Goal: Book appointment/travel/reservation

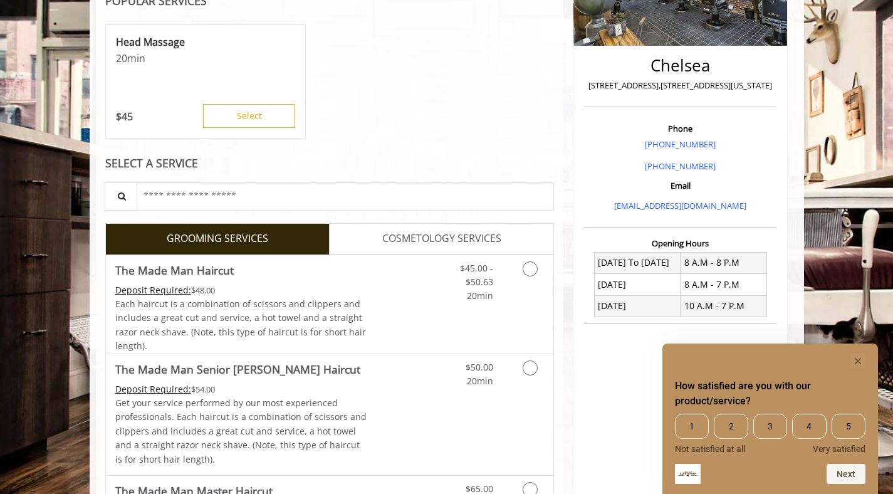
scroll to position [254, 0]
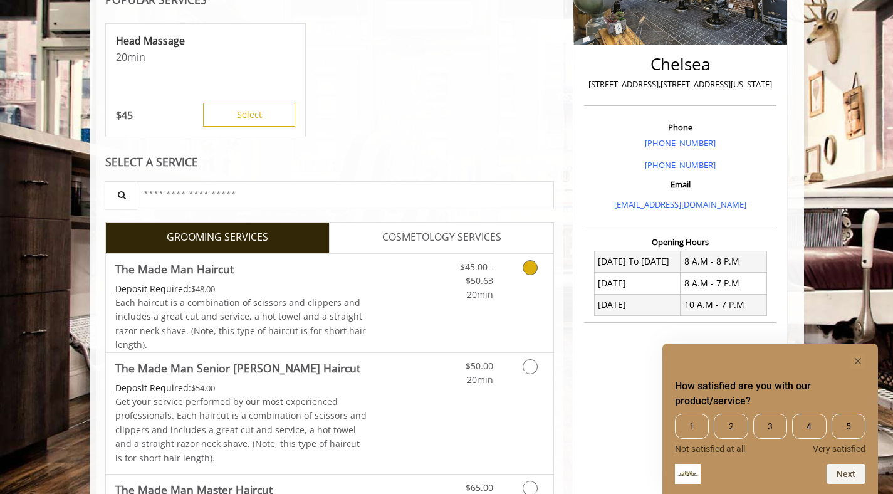
click at [537, 268] on icon "Grooming services" at bounding box center [529, 267] width 15 height 15
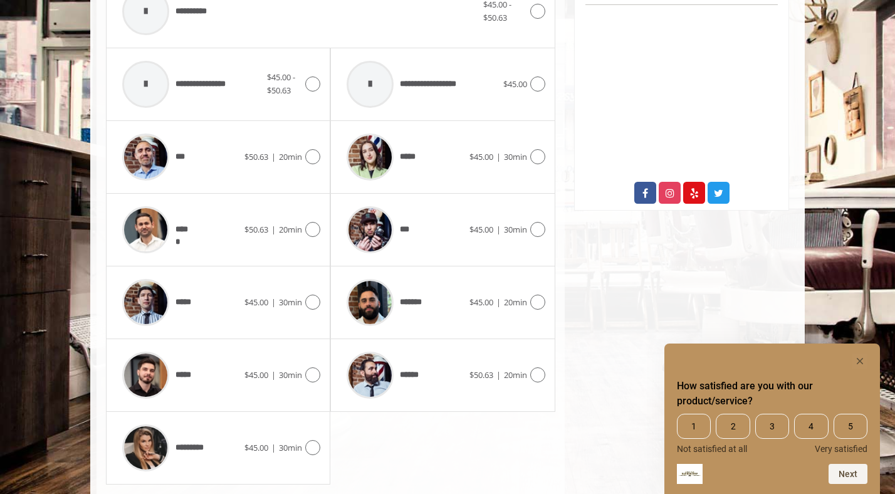
scroll to position [593, 0]
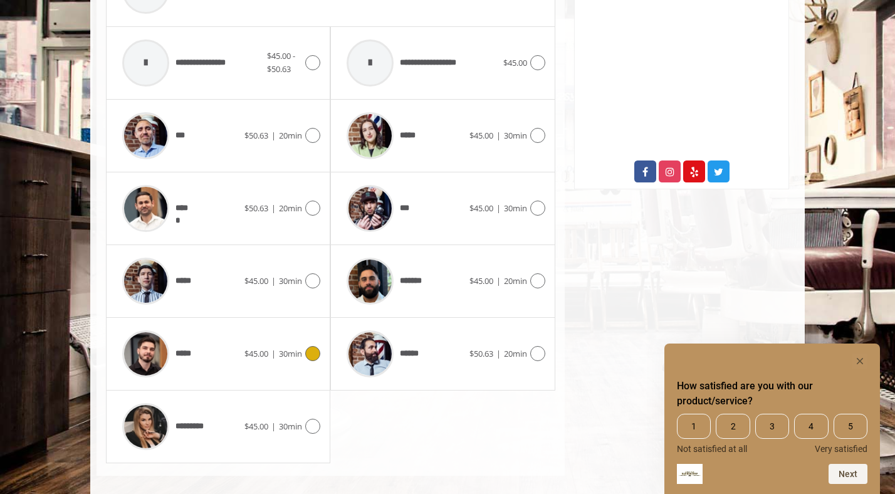
click at [314, 352] on icon at bounding box center [312, 353] width 15 height 15
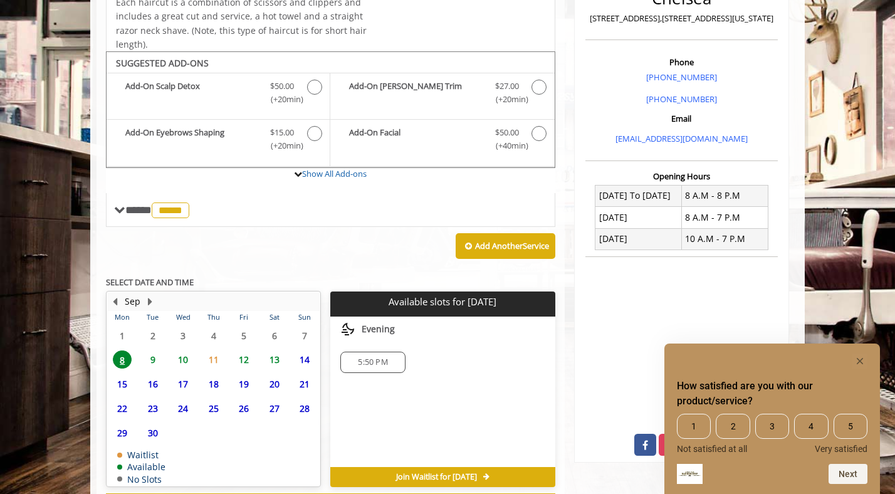
scroll to position [374, 0]
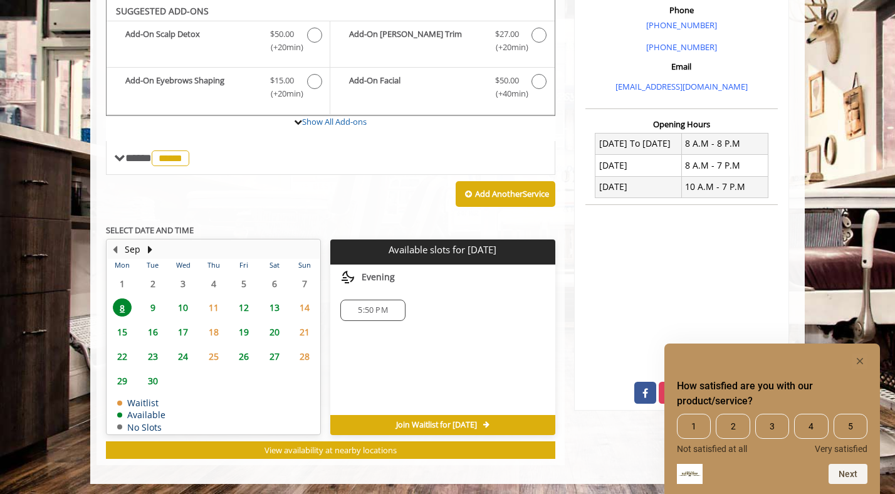
click at [152, 305] on span "9" at bounding box center [152, 307] width 19 height 18
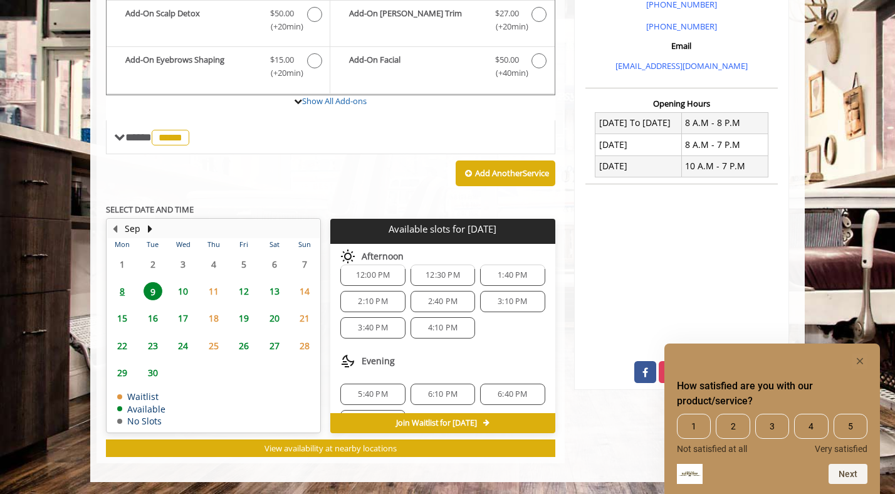
scroll to position [135, 0]
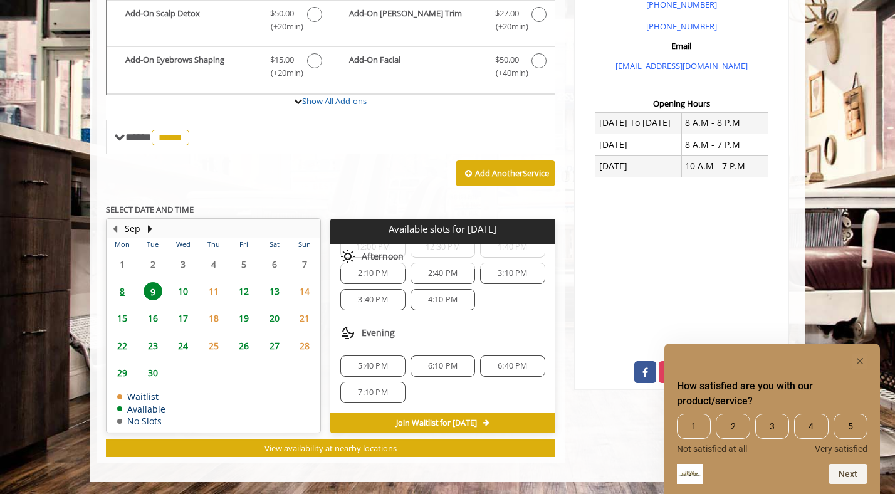
click at [378, 392] on span "7:10 PM" at bounding box center [372, 392] width 29 height 10
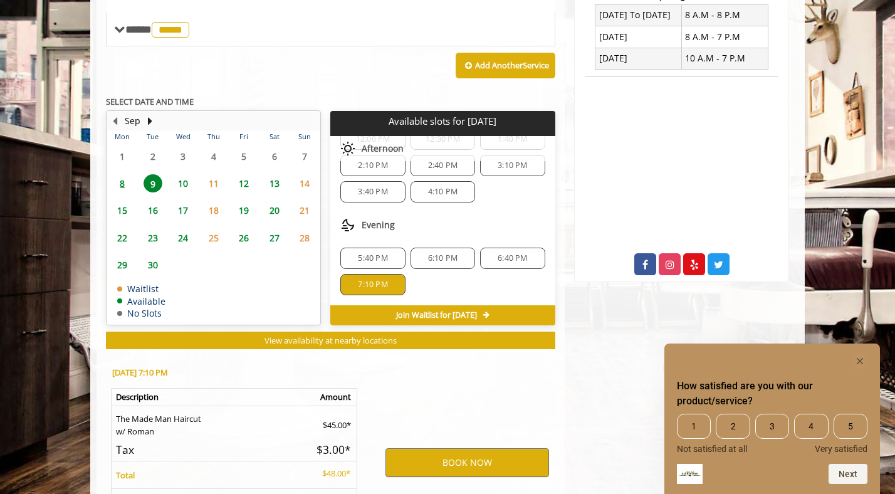
click at [447, 264] on div "6:10 PM" at bounding box center [442, 257] width 65 height 21
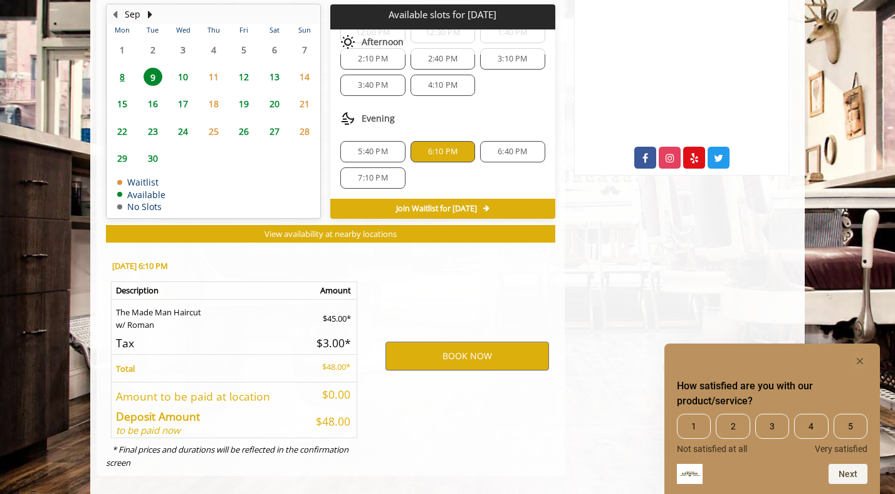
scroll to position [620, 0]
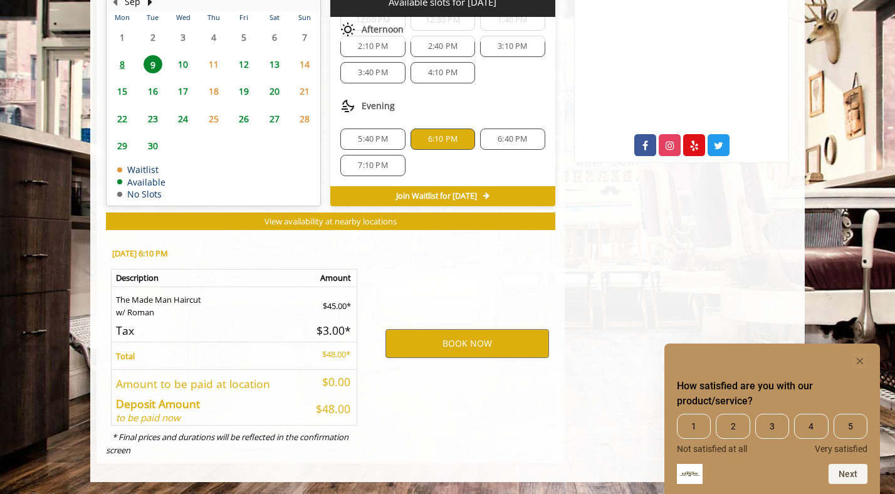
click at [376, 165] on span "7:10 PM" at bounding box center [372, 165] width 29 height 10
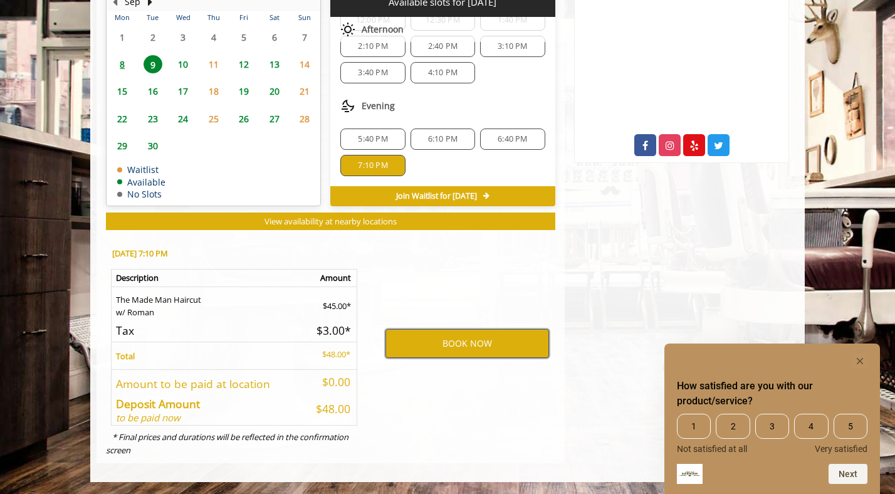
click at [454, 341] on button "BOOK NOW" at bounding box center [466, 343] width 163 height 29
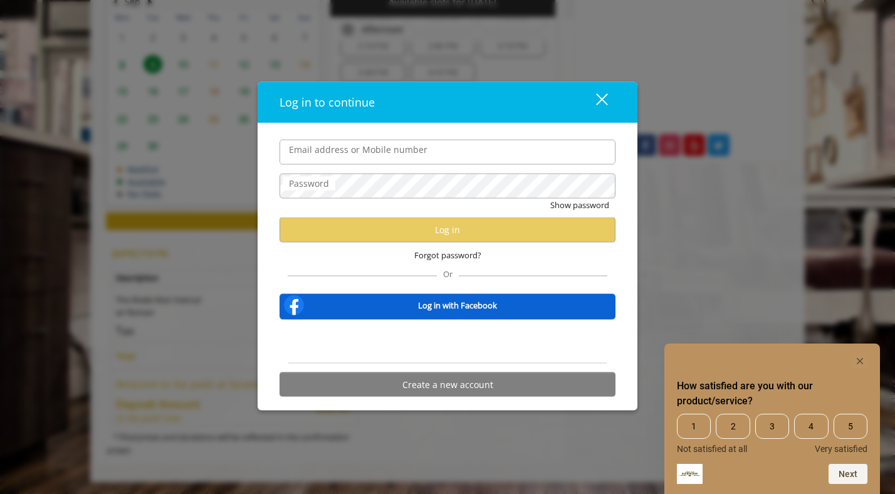
click at [0, 493] on com-1password-button at bounding box center [0, 494] width 0 height 0
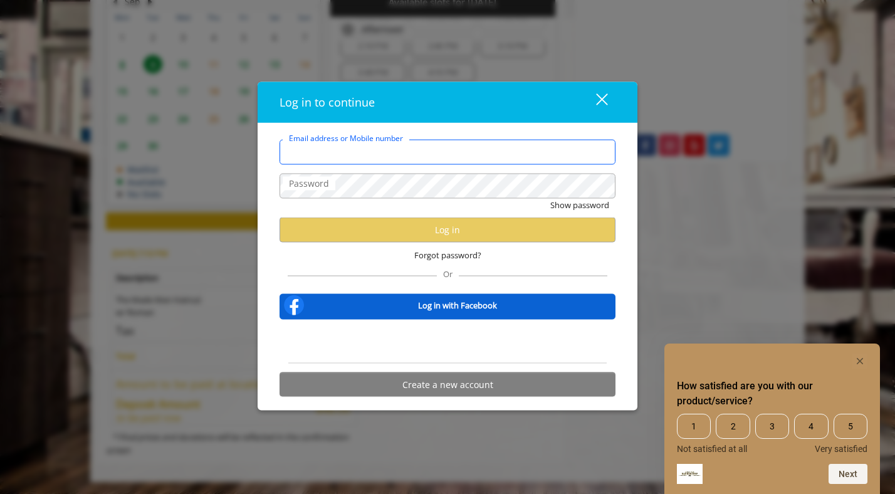
type input "**********"
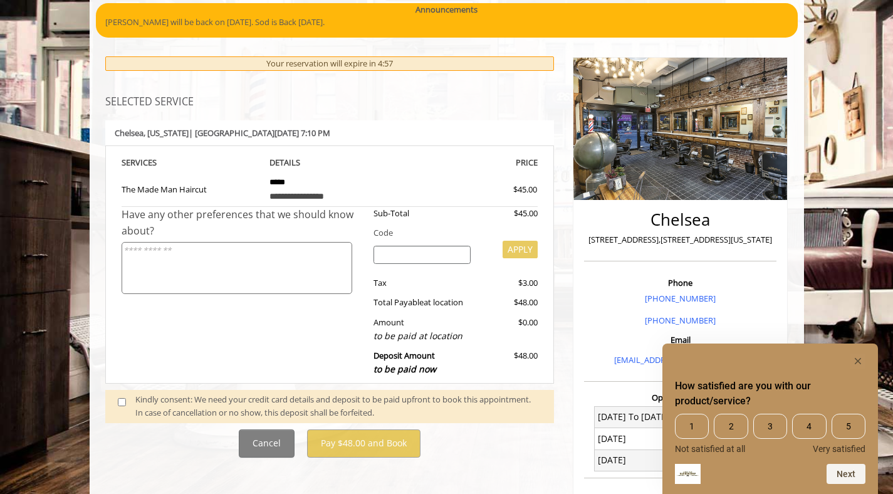
scroll to position [135, 0]
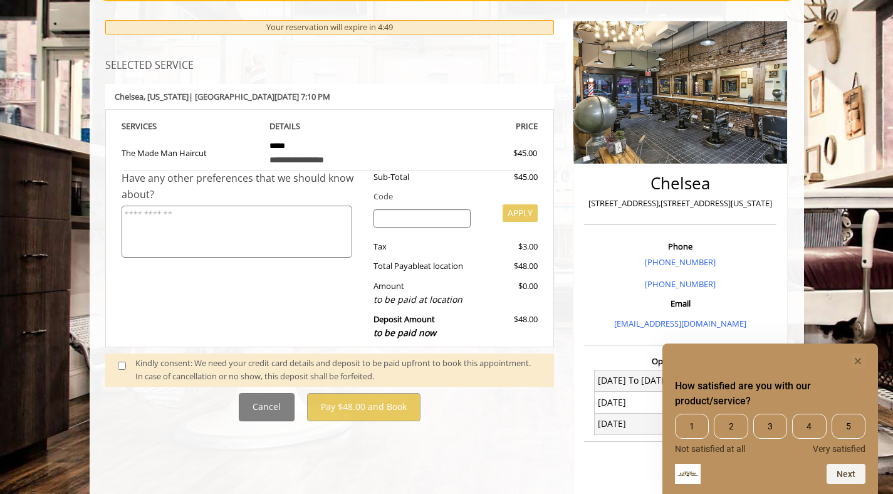
click at [115, 361] on span at bounding box center [126, 369] width 37 height 26
click at [117, 365] on span at bounding box center [126, 369] width 37 height 26
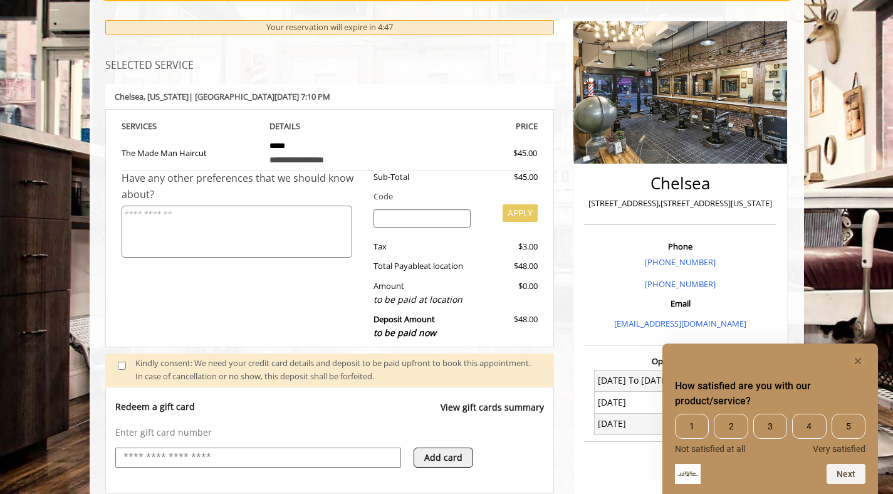
scroll to position [372, 0]
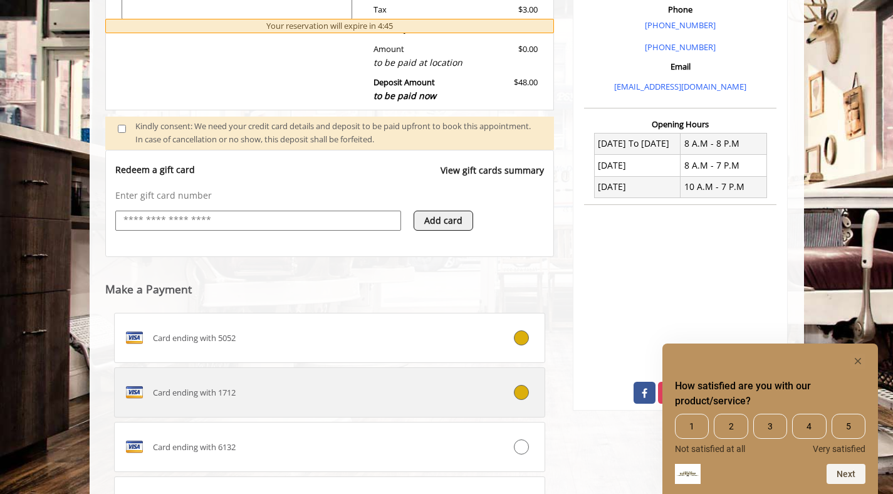
click at [447, 397] on div "Card ending with 1712" at bounding box center [294, 392] width 358 height 20
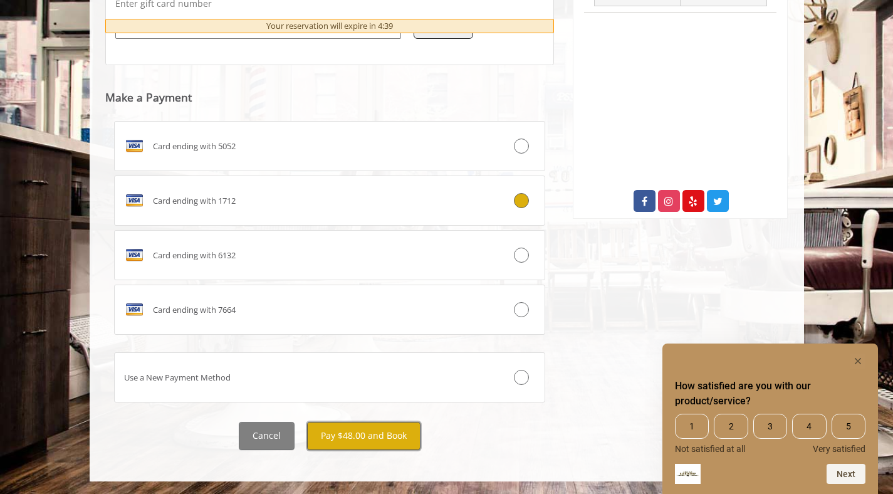
click at [394, 438] on button "Pay $48.00 and Book" at bounding box center [363, 436] width 113 height 28
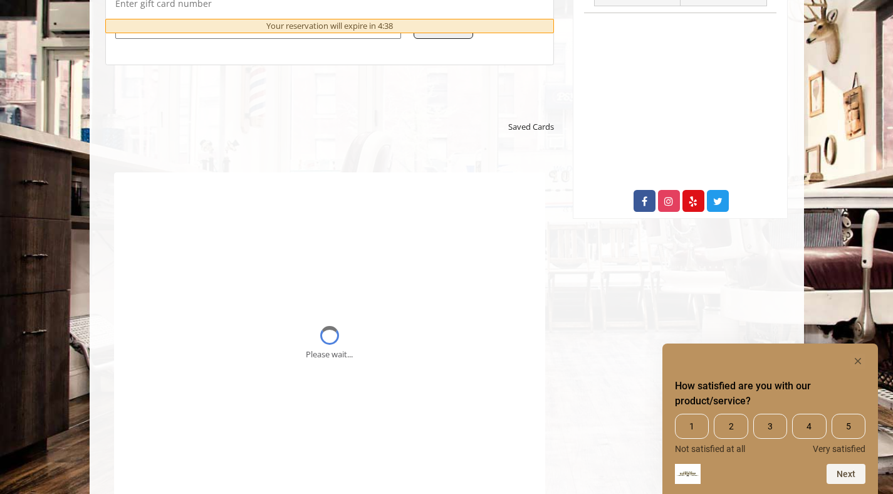
scroll to position [0, 0]
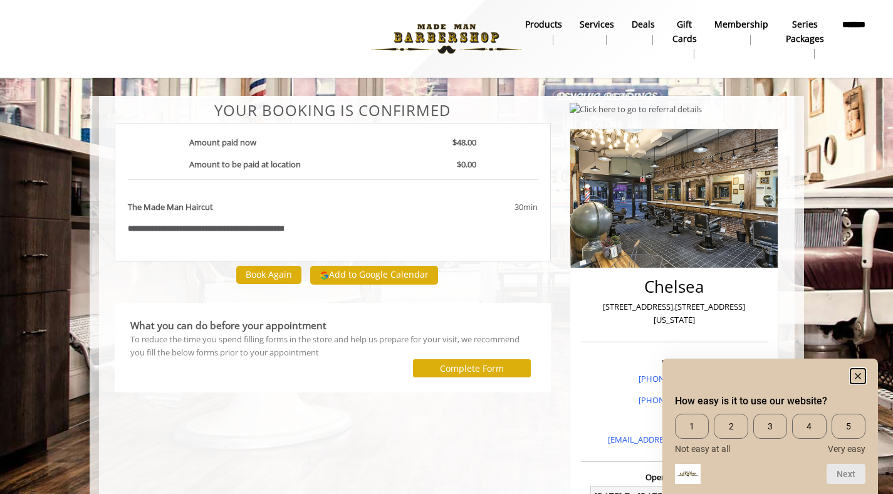
click at [858, 375] on icon "Hide survey" at bounding box center [857, 376] width 6 height 6
